Goal: Task Accomplishment & Management: Use online tool/utility

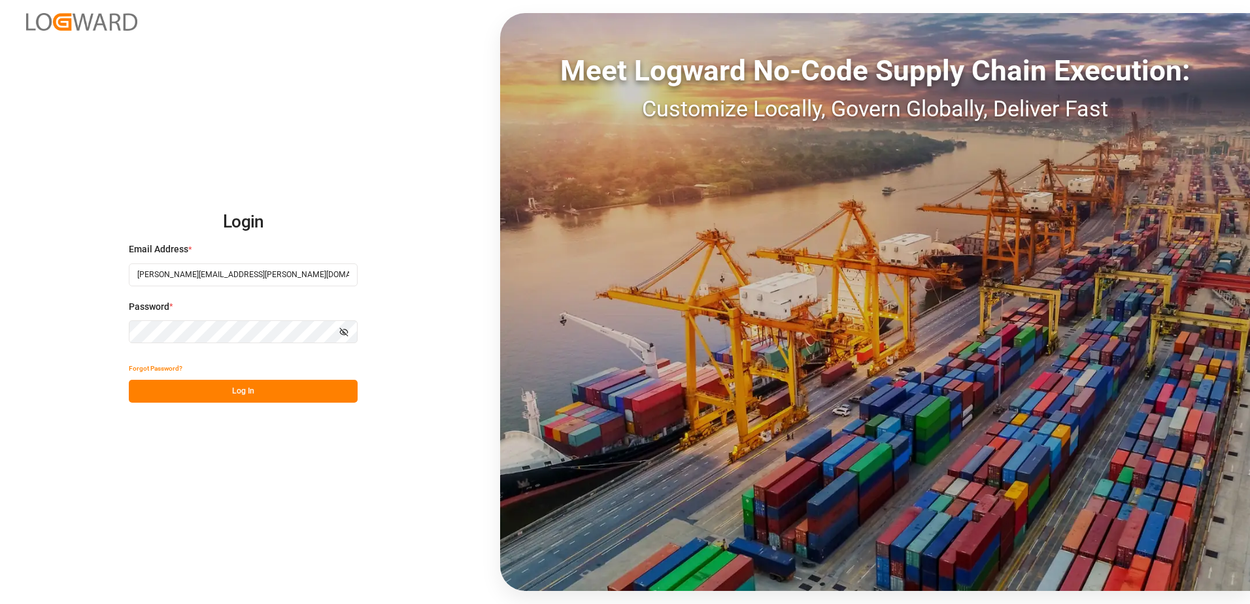
click at [251, 395] on button "Log In" at bounding box center [243, 391] width 229 height 23
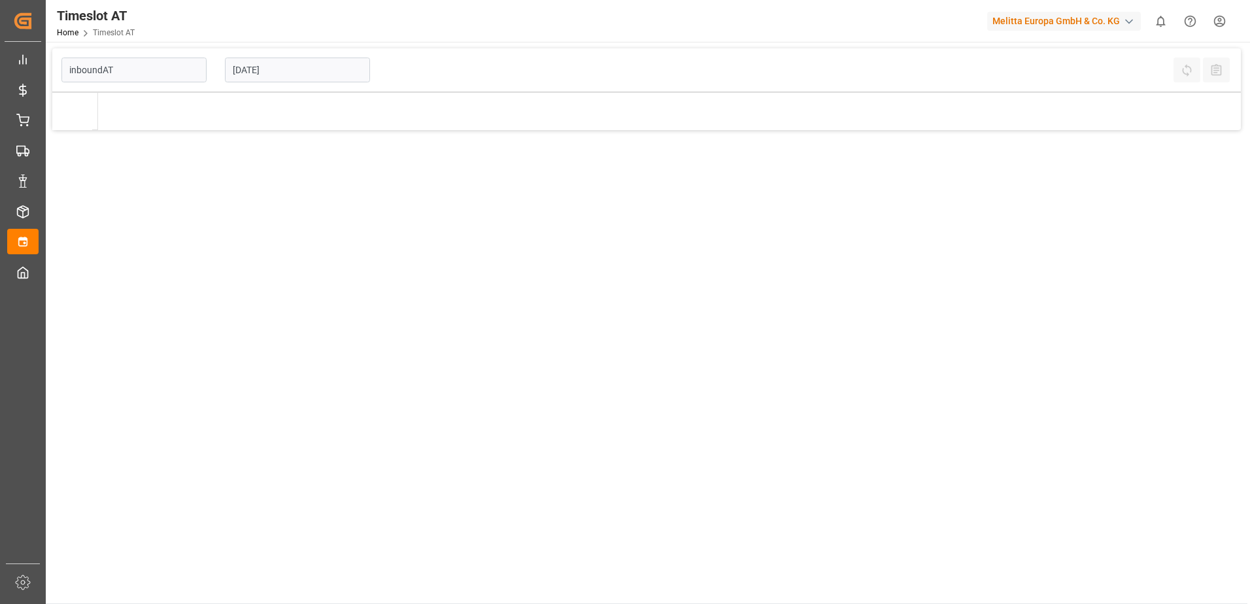
type input "Inbound AT"
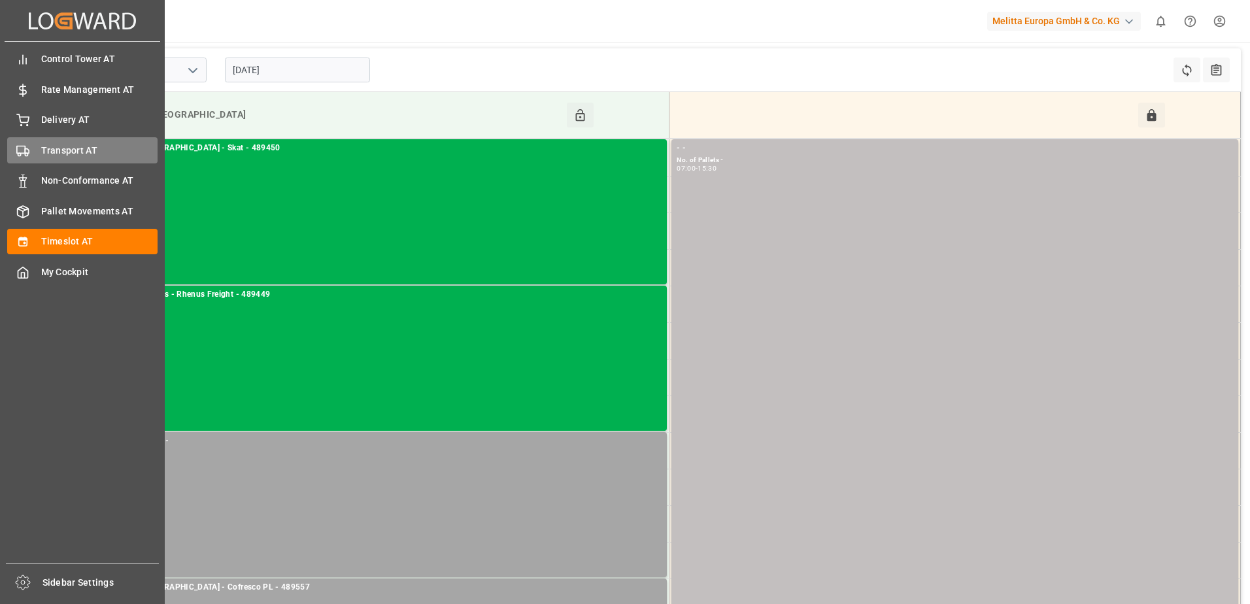
click at [35, 149] on div "Transport AT Transport AT" at bounding box center [82, 149] width 150 height 25
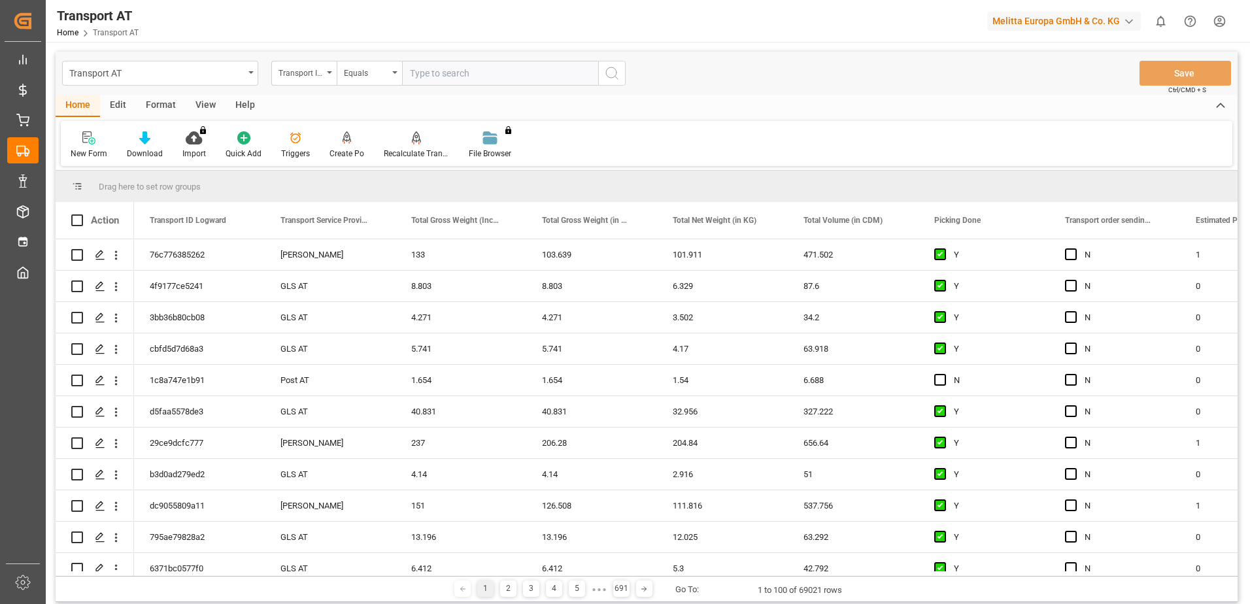
click at [330, 75] on div "Transport ID Logward" at bounding box center [303, 73] width 65 height 25
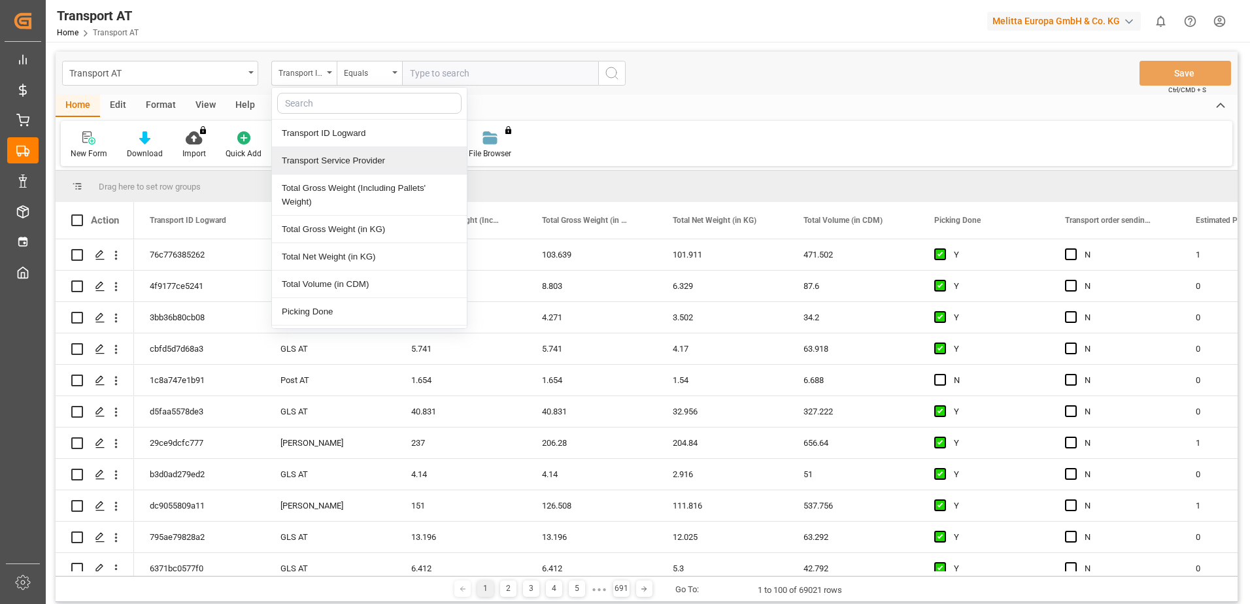
click at [319, 160] on div "Transport Service Provider" at bounding box center [369, 160] width 195 height 27
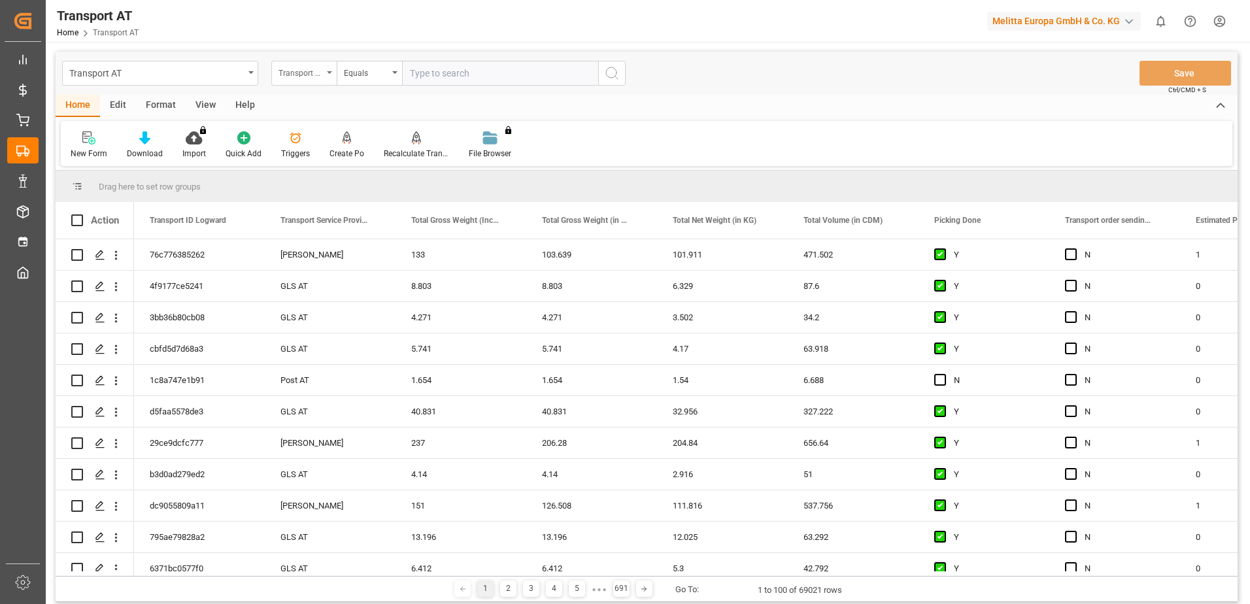
click at [323, 73] on div "Transport Service Provider" at bounding box center [303, 73] width 65 height 25
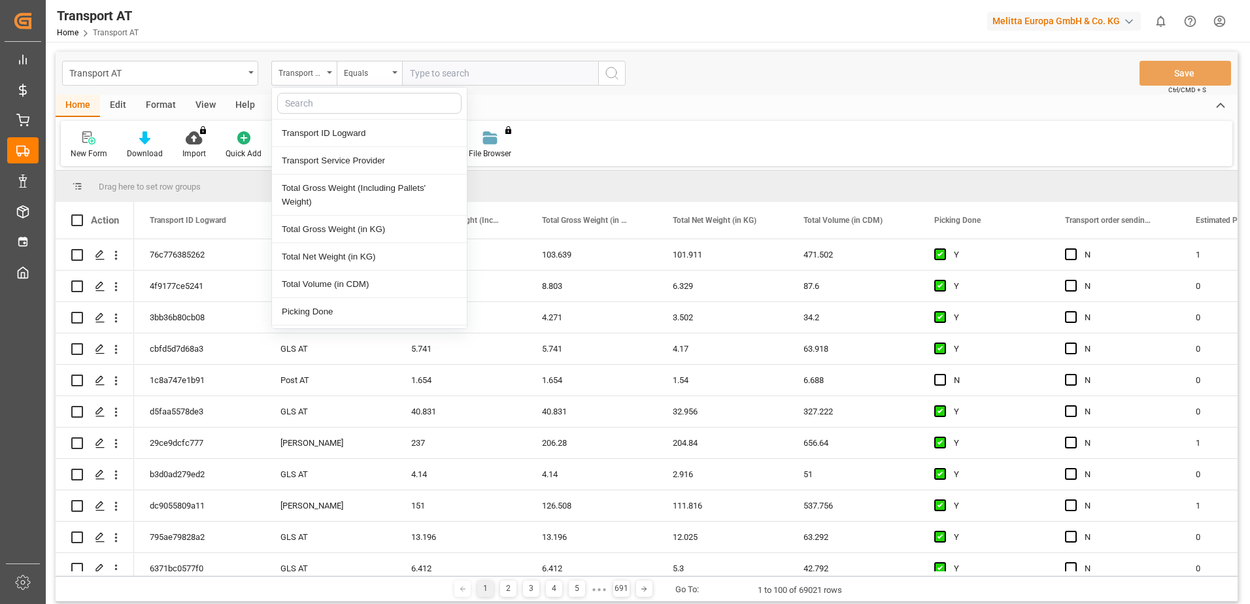
click at [320, 100] on input "text" at bounding box center [369, 103] width 184 height 21
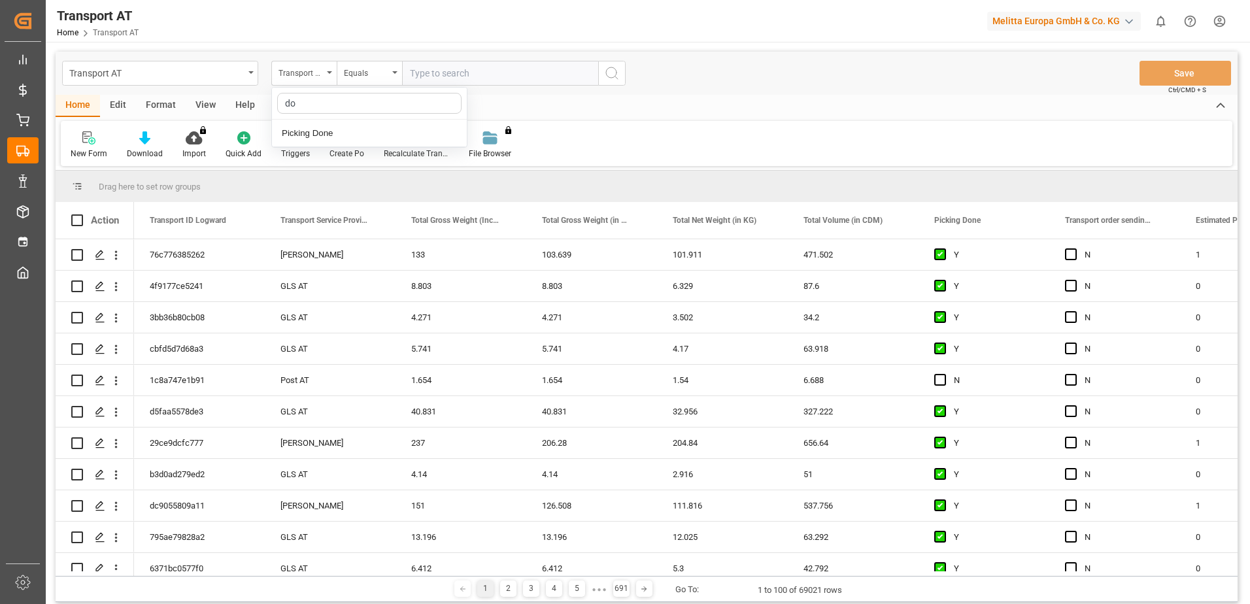
type input "don"
click at [331, 129] on div "Picking Done" at bounding box center [369, 133] width 195 height 27
click at [477, 78] on input "text" at bounding box center [500, 73] width 196 height 25
type input "Y"
click at [606, 73] on circle "search button" at bounding box center [611, 72] width 10 height 10
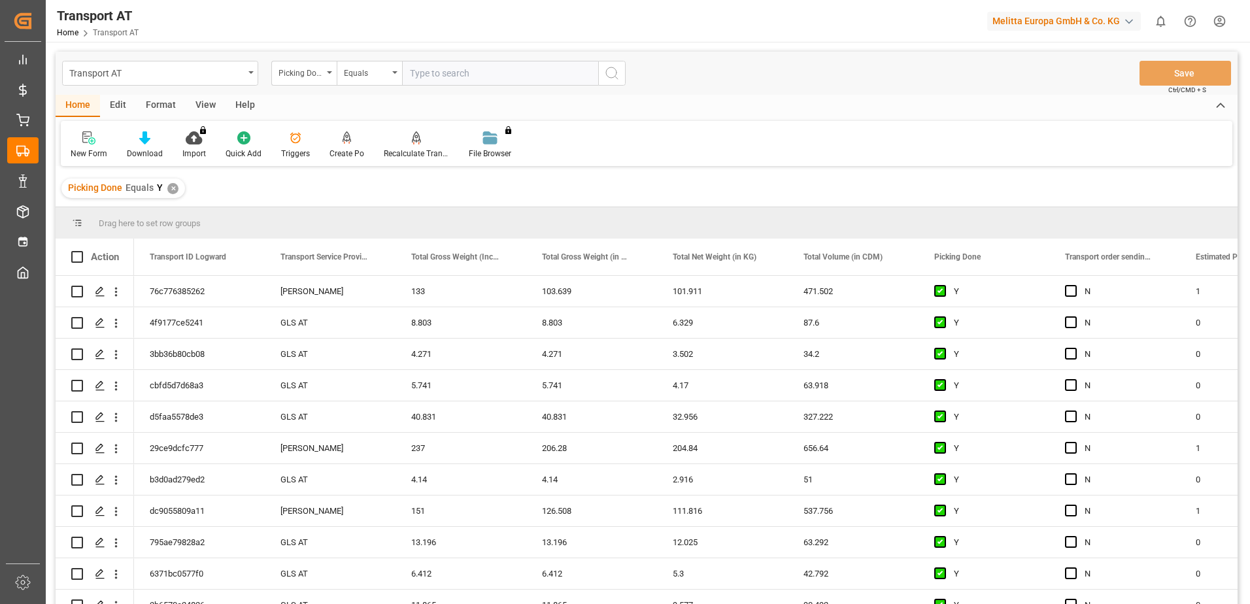
click at [328, 78] on div "Picking Done" at bounding box center [303, 73] width 65 height 25
type input "manu"
click at [337, 130] on div "Transport order sending (manual)" at bounding box center [369, 133] width 195 height 27
click at [331, 73] on icon "open menu" at bounding box center [329, 72] width 5 height 3
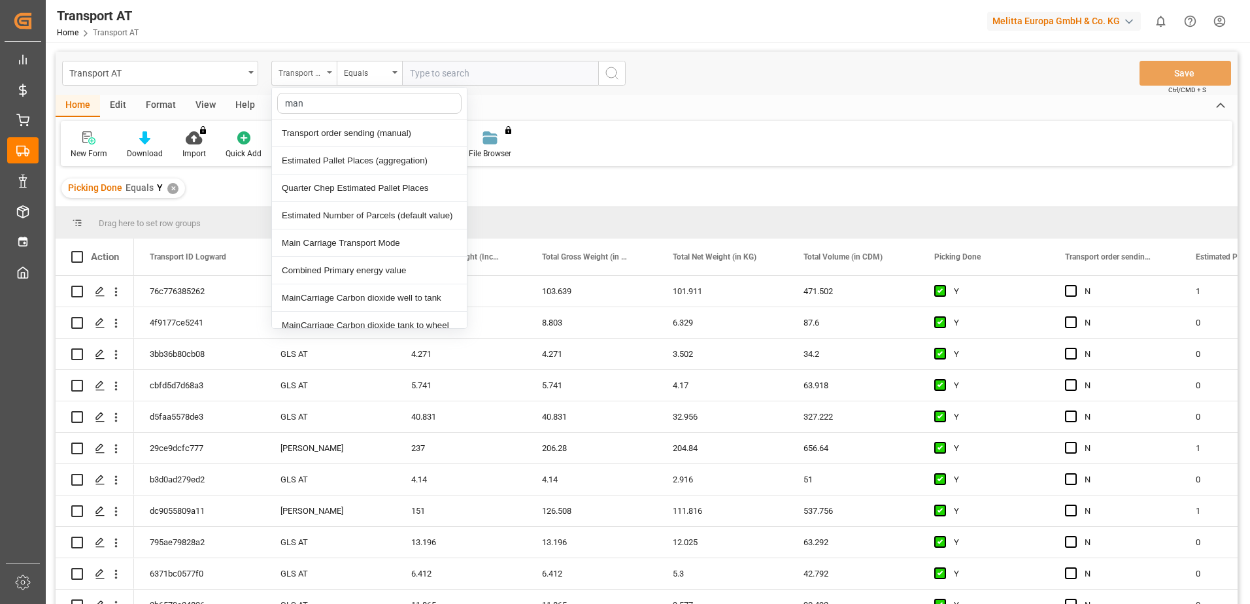
type input "manu"
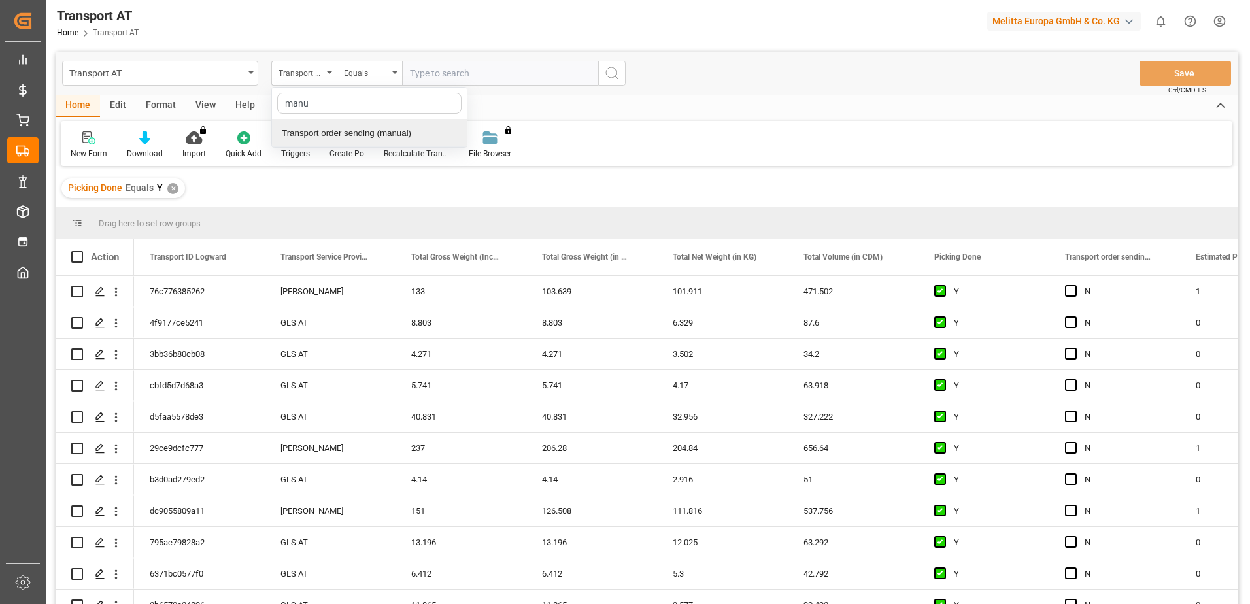
drag, startPoint x: 352, startPoint y: 131, endPoint x: 374, endPoint y: 117, distance: 25.6
click at [352, 131] on div "Transport order sending (manual)" at bounding box center [369, 133] width 195 height 27
click at [461, 71] on input "text" at bounding box center [500, 73] width 196 height 25
type input "N"
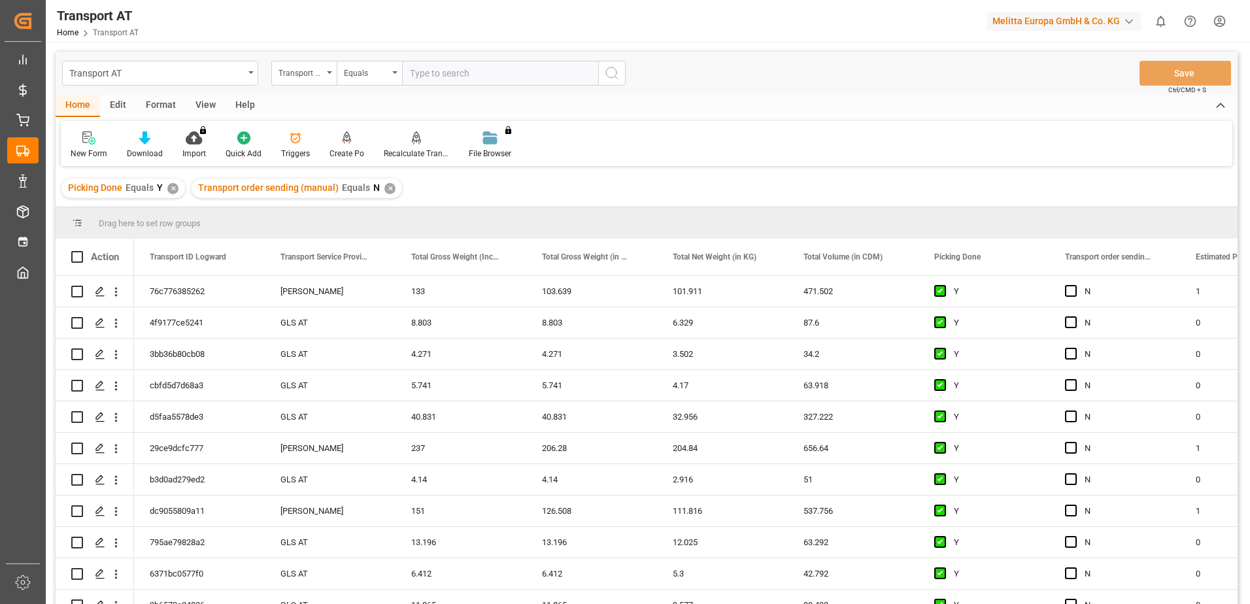
click at [330, 75] on div "Transport order sending (manual)" at bounding box center [303, 73] width 65 height 25
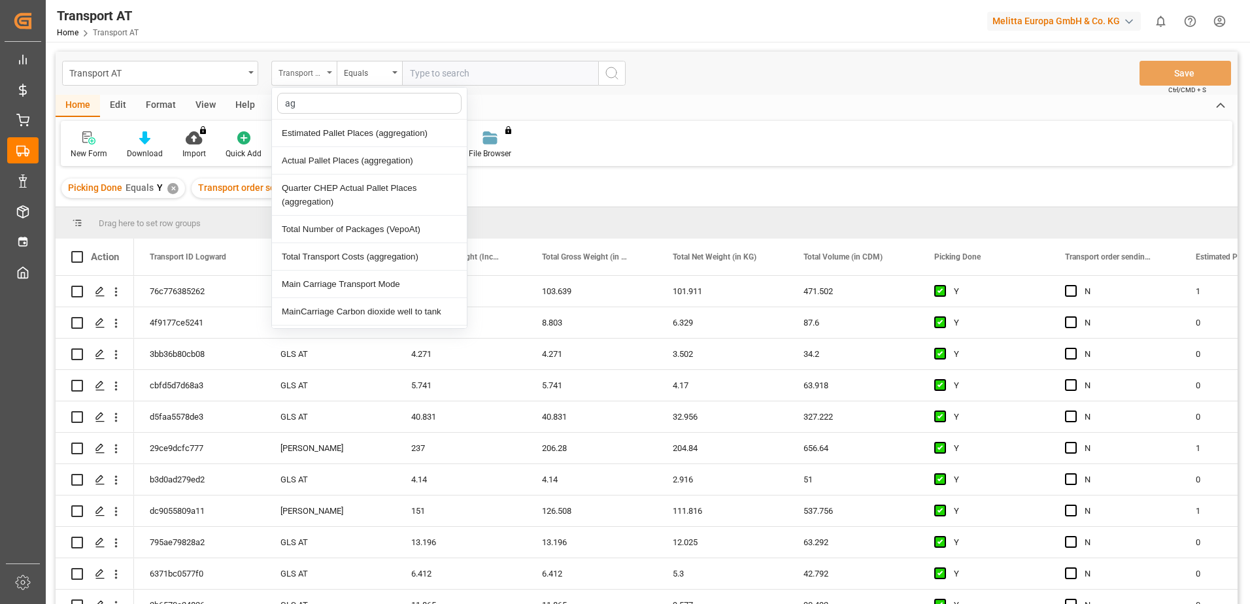
type input "agg"
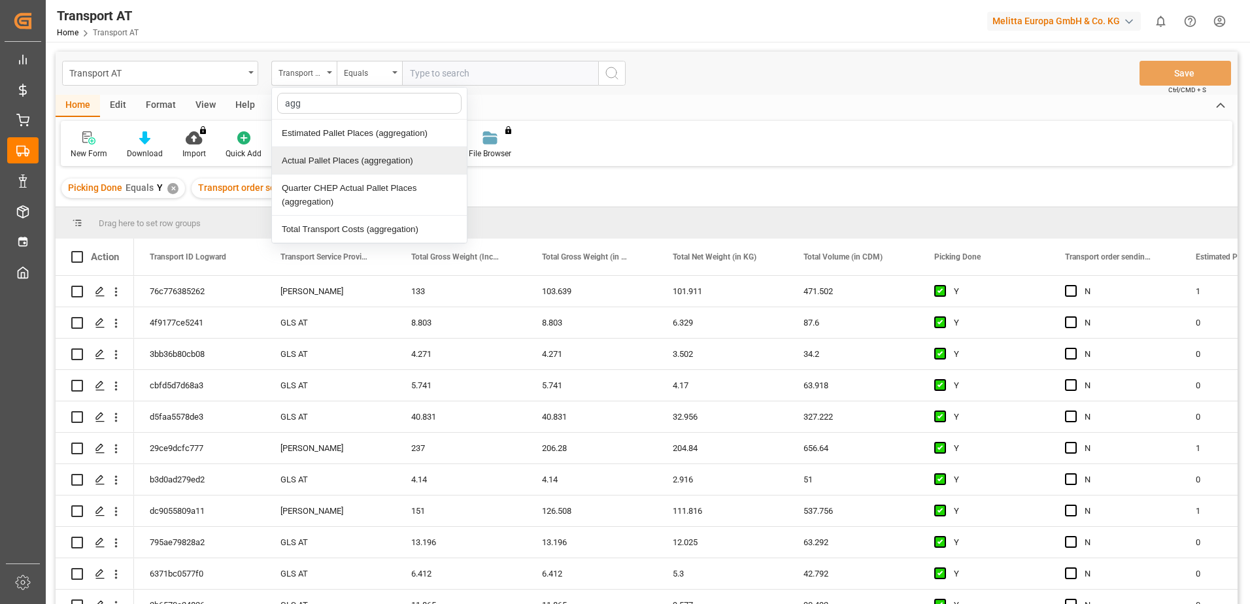
click at [337, 157] on div "Actual Pallet Places (aggregation)" at bounding box center [369, 160] width 195 height 27
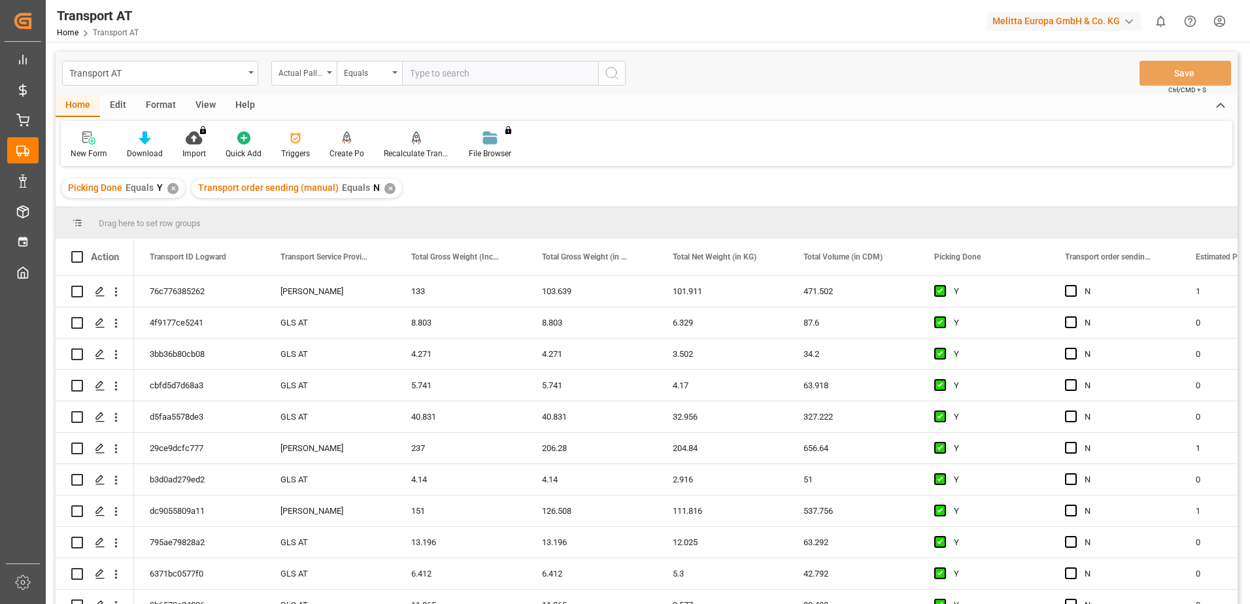
click at [456, 80] on input "number" at bounding box center [500, 73] width 196 height 25
type input "1"
click at [394, 73] on icon "open menu" at bounding box center [394, 72] width 5 height 3
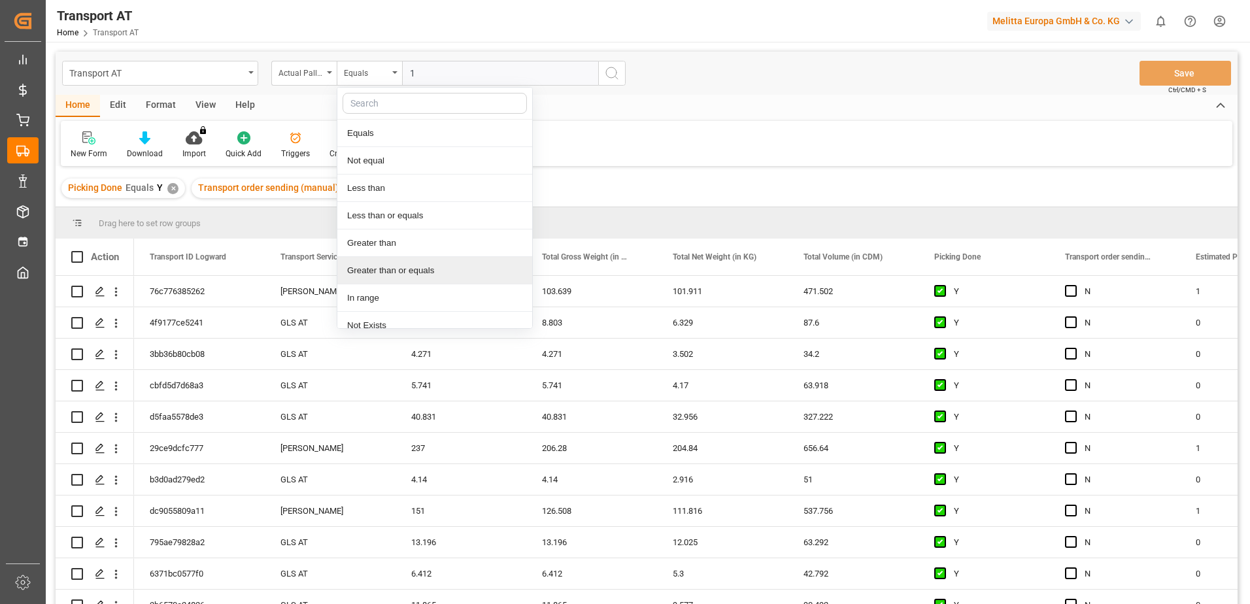
click at [387, 272] on div "Greater than or equals" at bounding box center [434, 270] width 195 height 27
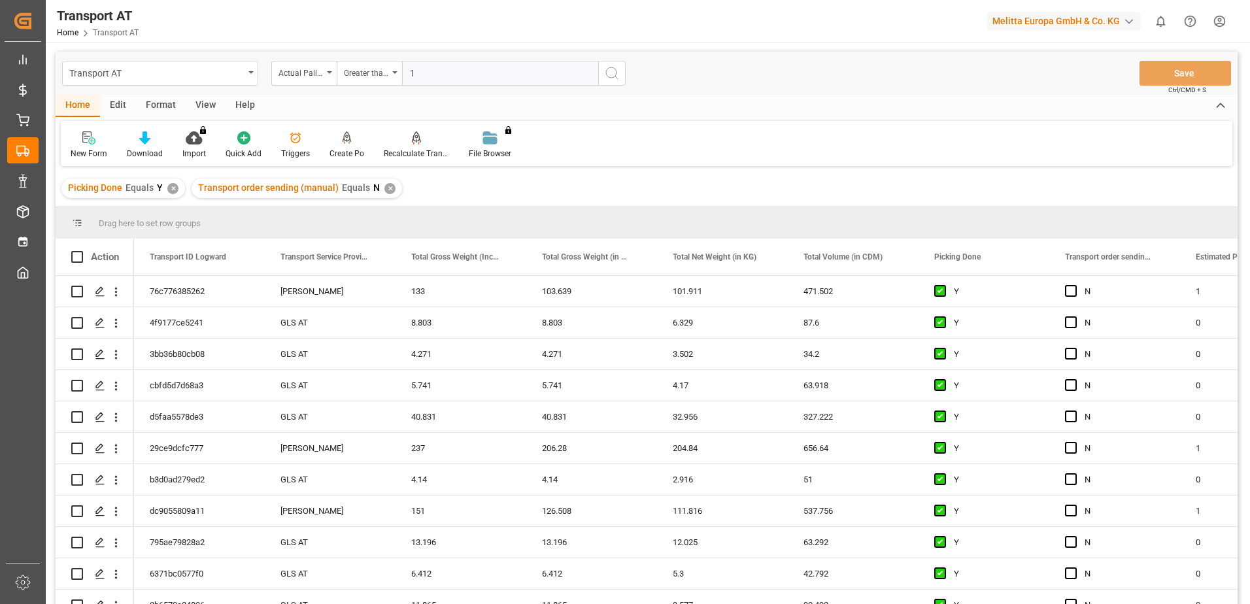
type input "1"
click at [615, 72] on icon "search button" at bounding box center [612, 73] width 16 height 16
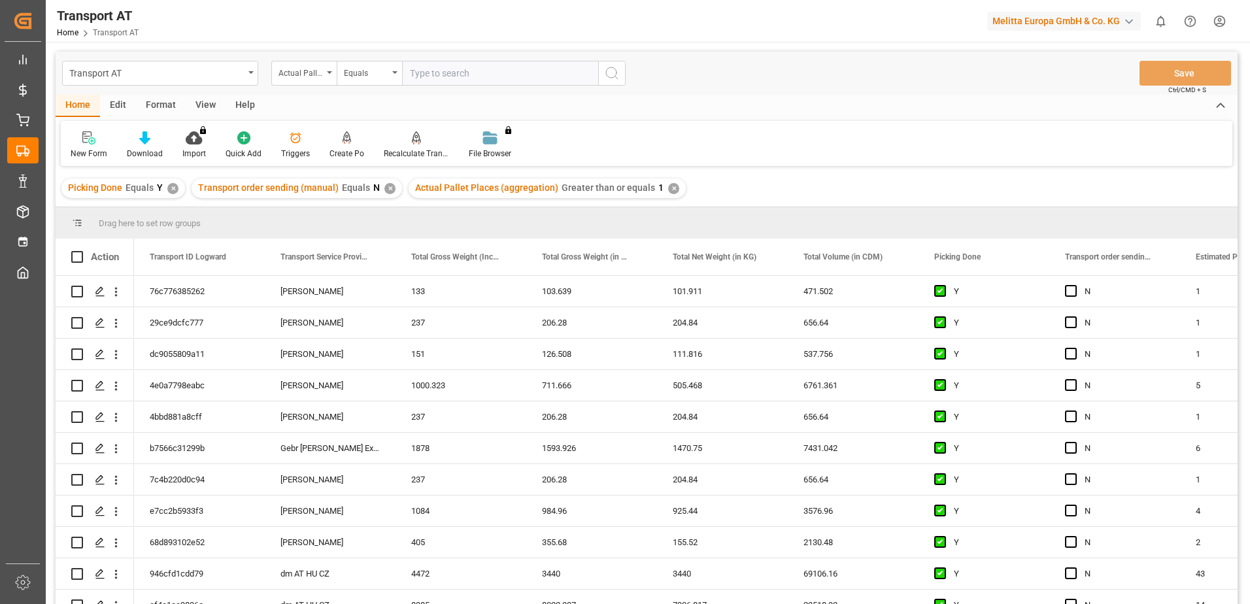
click at [201, 108] on div "View" at bounding box center [206, 106] width 40 height 22
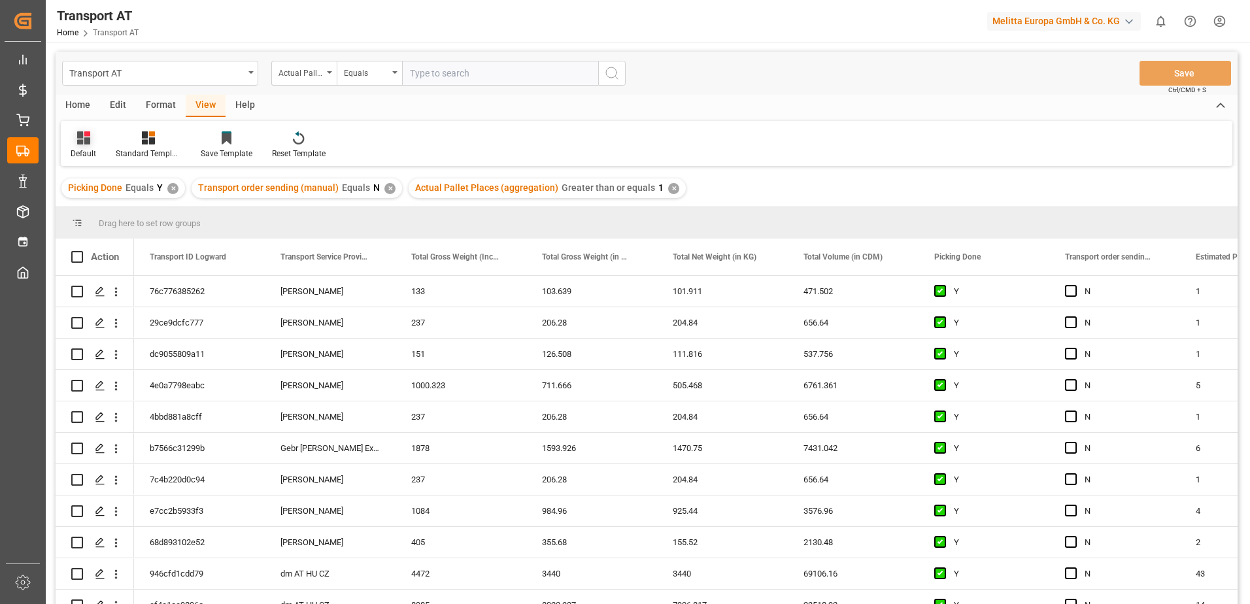
click at [86, 150] on div "Default" at bounding box center [83, 154] width 25 height 12
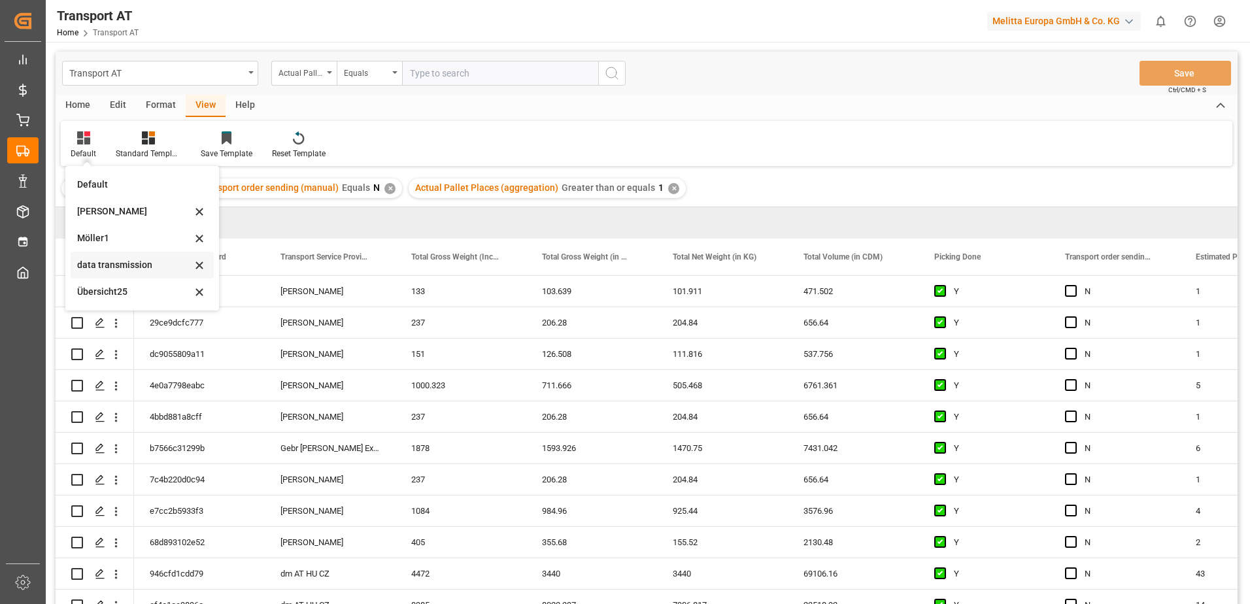
click at [103, 263] on div "data transmission" at bounding box center [134, 265] width 114 height 14
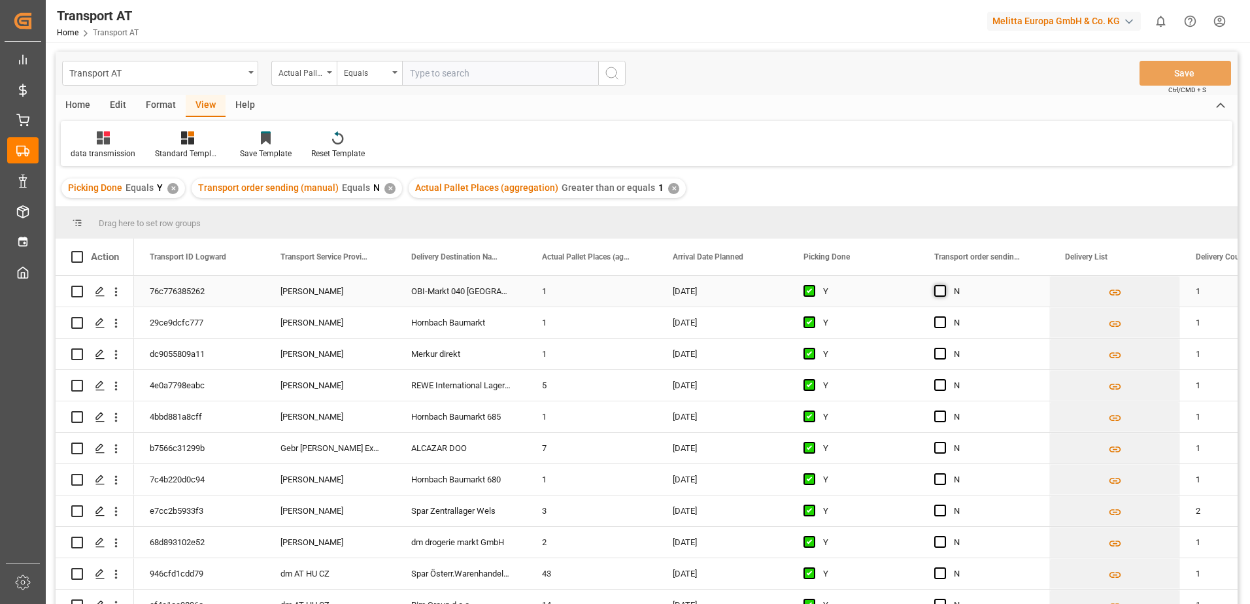
click at [944, 291] on span "Press SPACE to select this row." at bounding box center [940, 291] width 12 height 12
click at [944, 285] on input "Press SPACE to select this row." at bounding box center [944, 285] width 0 height 0
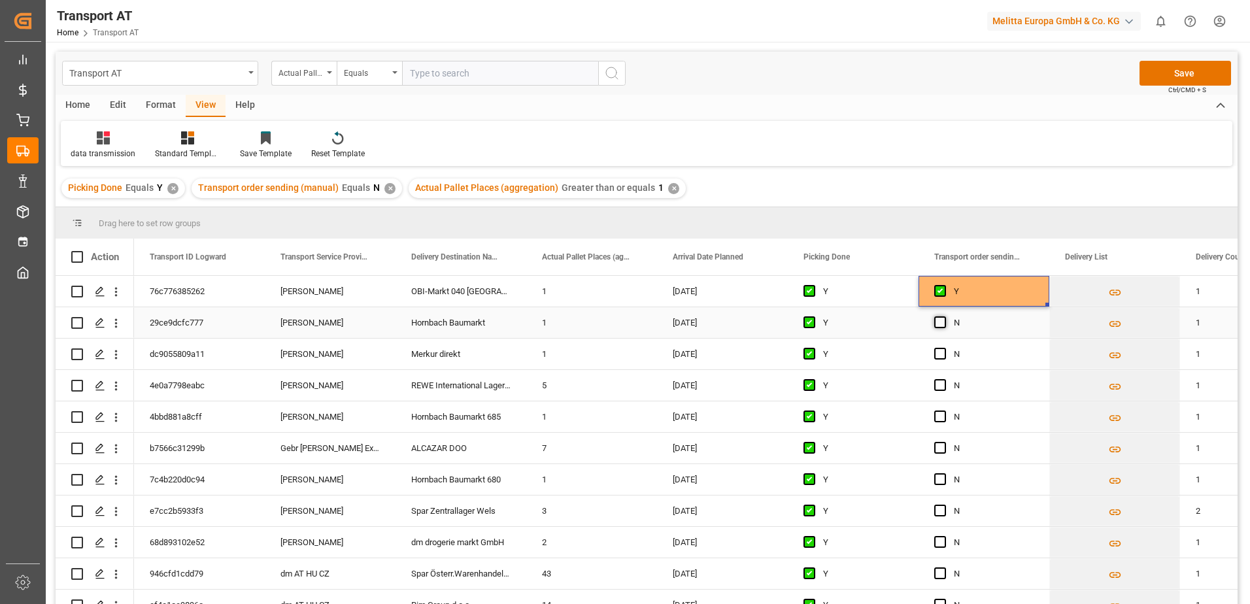
click at [938, 322] on span "Press SPACE to select this row." at bounding box center [940, 322] width 12 height 12
click at [944, 316] on input "Press SPACE to select this row." at bounding box center [944, 316] width 0 height 0
click at [941, 352] on span "Press SPACE to select this row." at bounding box center [940, 354] width 12 height 12
click at [944, 348] on input "Press SPACE to select this row." at bounding box center [944, 348] width 0 height 0
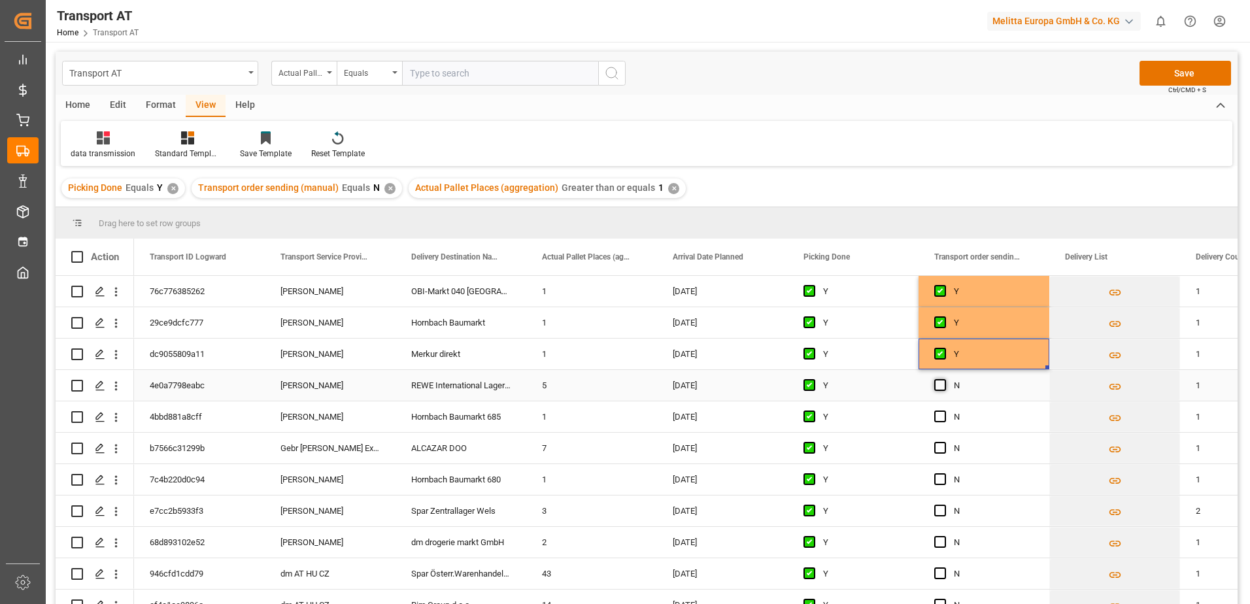
click at [938, 381] on span "Press SPACE to select this row." at bounding box center [940, 385] width 12 height 12
click at [944, 379] on input "Press SPACE to select this row." at bounding box center [944, 379] width 0 height 0
click at [938, 418] on span "Press SPACE to select this row." at bounding box center [940, 417] width 12 height 12
click at [944, 411] on input "Press SPACE to select this row." at bounding box center [944, 411] width 0 height 0
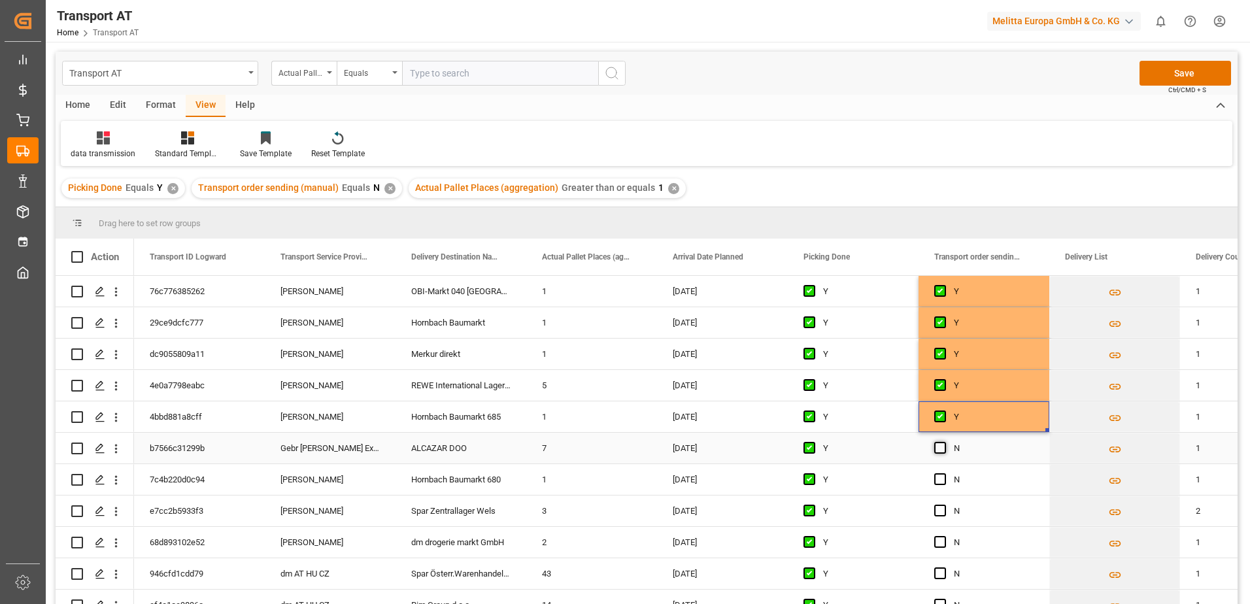
click at [941, 451] on span "Press SPACE to select this row." at bounding box center [940, 448] width 12 height 12
click at [944, 442] on input "Press SPACE to select this row." at bounding box center [944, 442] width 0 height 0
click at [939, 481] on span "Press SPACE to select this row." at bounding box center [940, 479] width 12 height 12
click at [944, 473] on input "Press SPACE to select this row." at bounding box center [944, 473] width 0 height 0
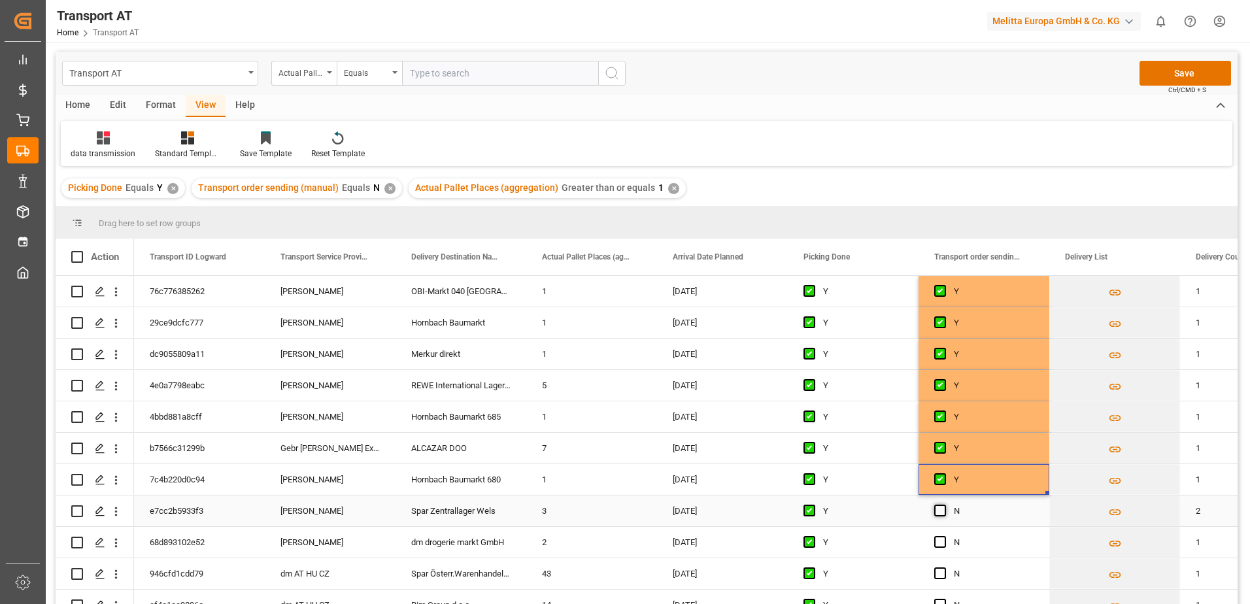
click at [941, 509] on span "Press SPACE to select this row." at bounding box center [940, 511] width 12 height 12
click at [944, 505] on input "Press SPACE to select this row." at bounding box center [944, 505] width 0 height 0
click at [937, 540] on span "Press SPACE to select this row." at bounding box center [940, 542] width 12 height 12
click at [944, 536] on input "Press SPACE to select this row." at bounding box center [944, 536] width 0 height 0
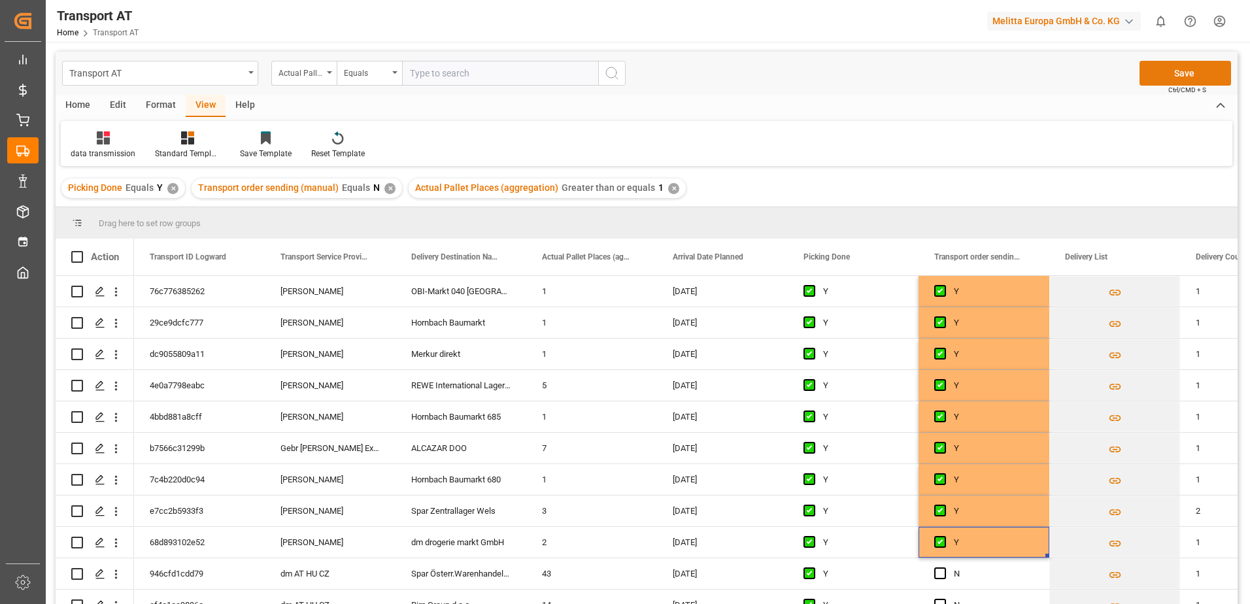
click at [1149, 76] on button "Save" at bounding box center [1186, 73] width 92 height 25
